Goal: Navigation & Orientation: Find specific page/section

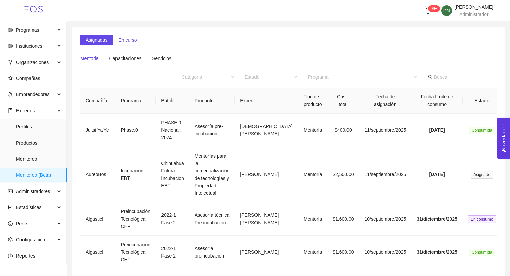
click at [39, 119] on ul "Perfiles Productos Monitoreo Monitoreo (Beta)" at bounding box center [33, 151] width 67 height 65
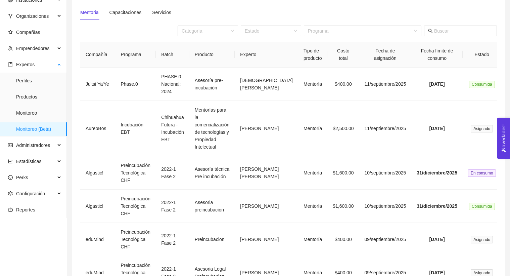
scroll to position [46, 0]
click at [40, 93] on span "Productos" at bounding box center [38, 96] width 45 height 13
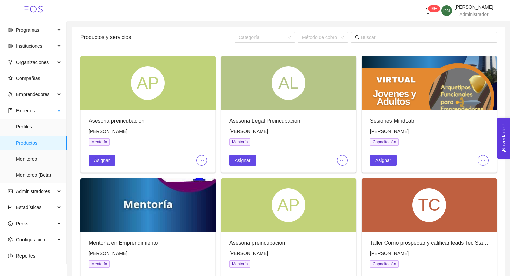
click at [34, 145] on span "Productos" at bounding box center [38, 142] width 45 height 13
click at [43, 105] on span "Expertos" at bounding box center [31, 110] width 47 height 13
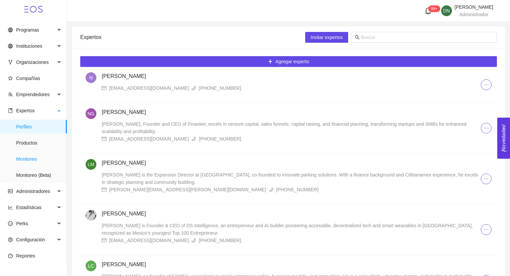
click at [40, 163] on span "Monitoreo" at bounding box center [38, 158] width 45 height 13
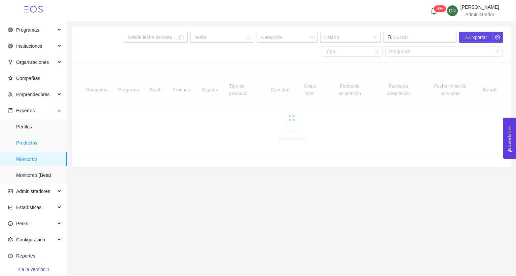
click at [41, 142] on span "Productos" at bounding box center [38, 142] width 45 height 13
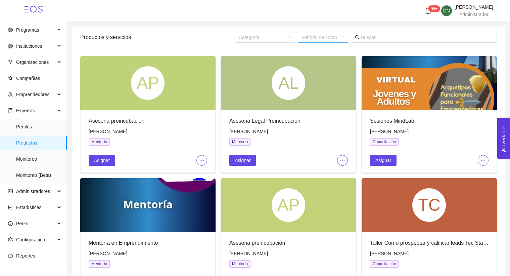
click at [316, 34] on input "search" at bounding box center [321, 37] width 38 height 10
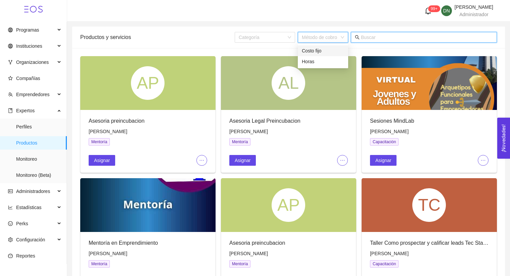
click at [381, 39] on input "text" at bounding box center [427, 37] width 132 height 7
click at [27, 129] on span "Perfiles" at bounding box center [38, 126] width 45 height 13
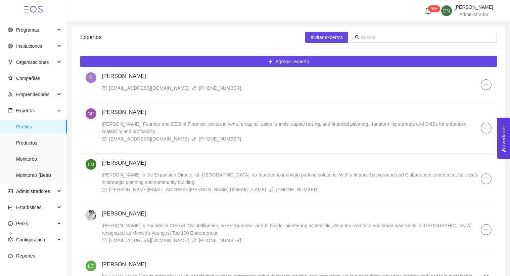
click at [51, 126] on span "Perfiles" at bounding box center [38, 126] width 45 height 13
click at [35, 145] on span "Productos" at bounding box center [38, 142] width 45 height 13
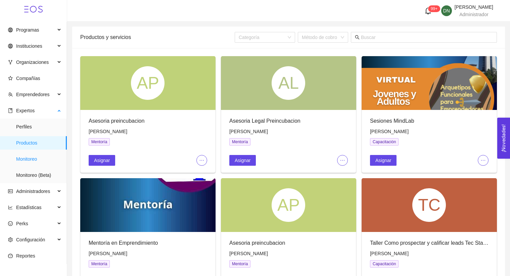
click at [38, 162] on span "Monitoreo" at bounding box center [38, 158] width 45 height 13
